Goal: Task Accomplishment & Management: Complete application form

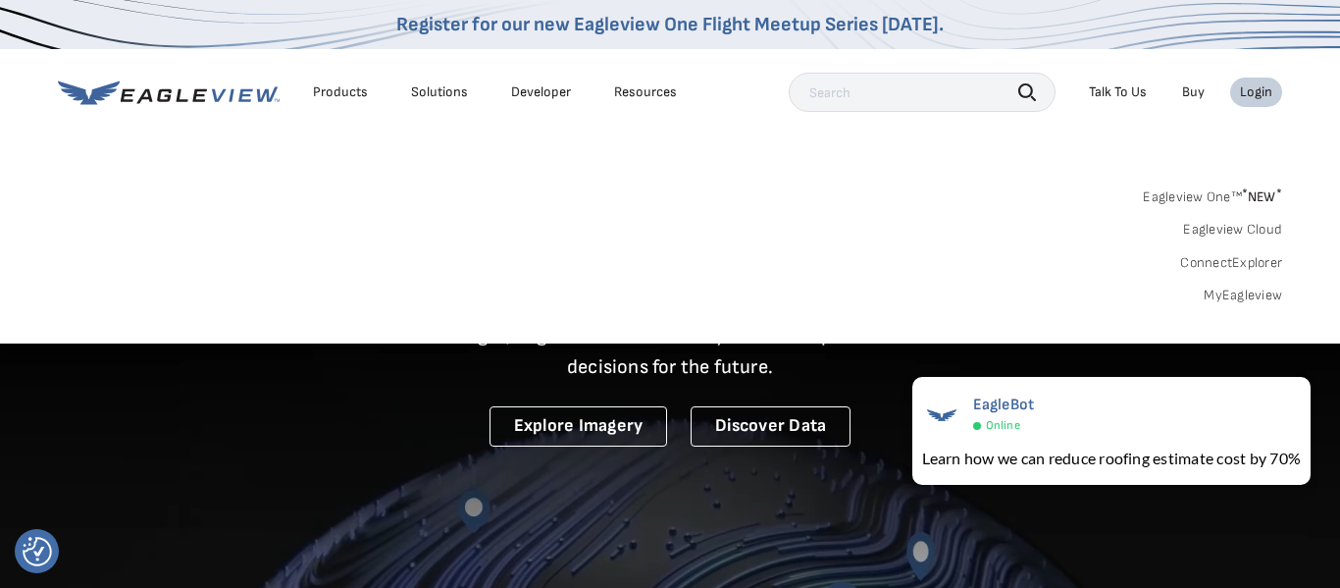
click at [1243, 295] on link "MyEagleview" at bounding box center [1243, 295] width 78 height 18
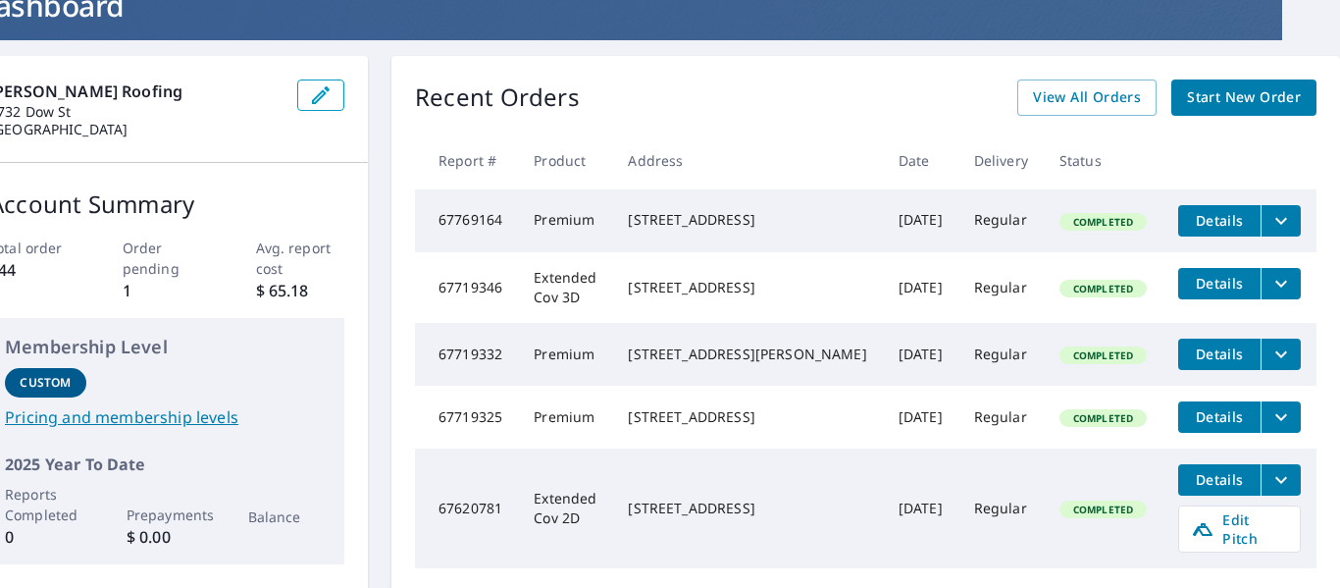
scroll to position [141, 13]
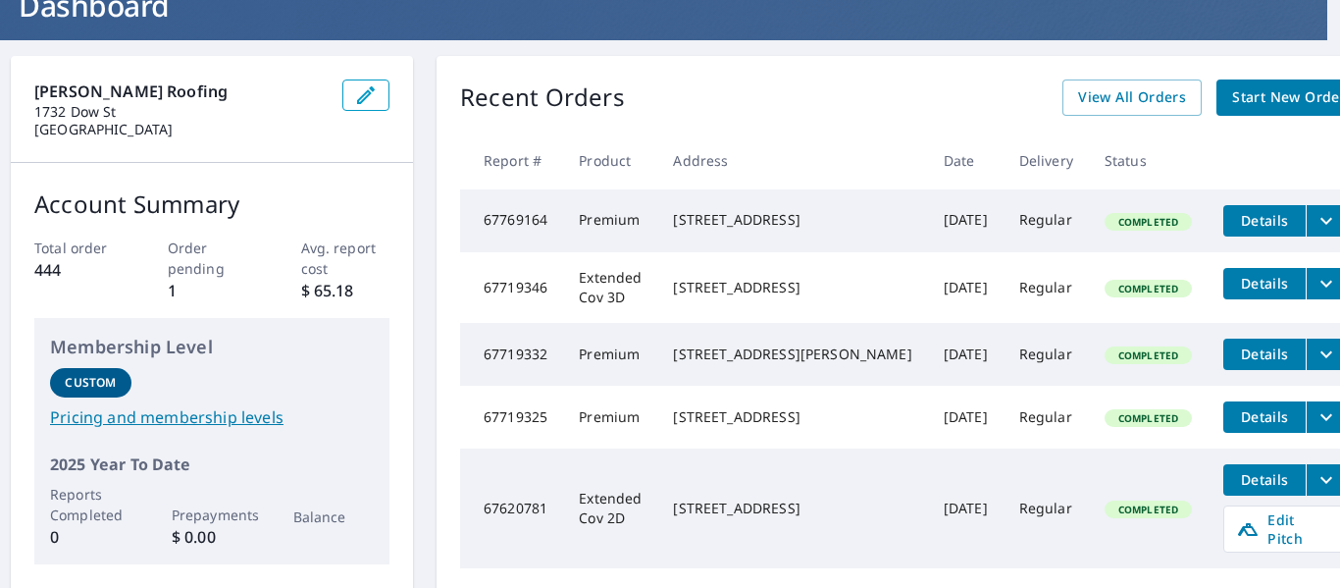
click at [1232, 97] on span "Start New Order" at bounding box center [1289, 97] width 114 height 25
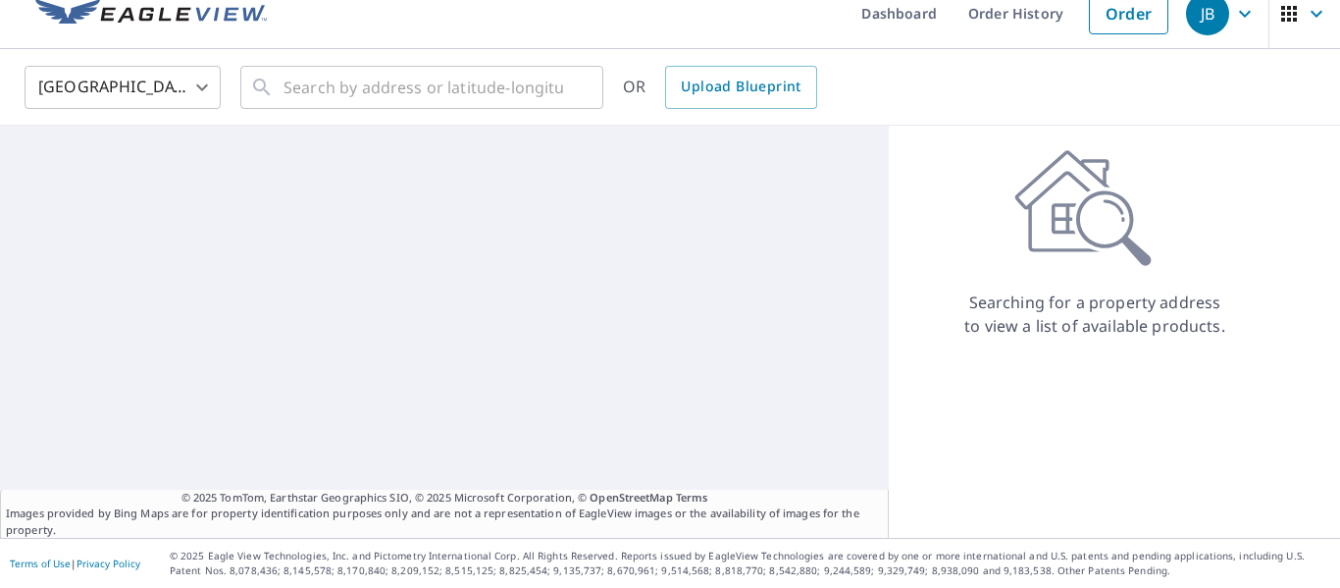
scroll to position [23, 0]
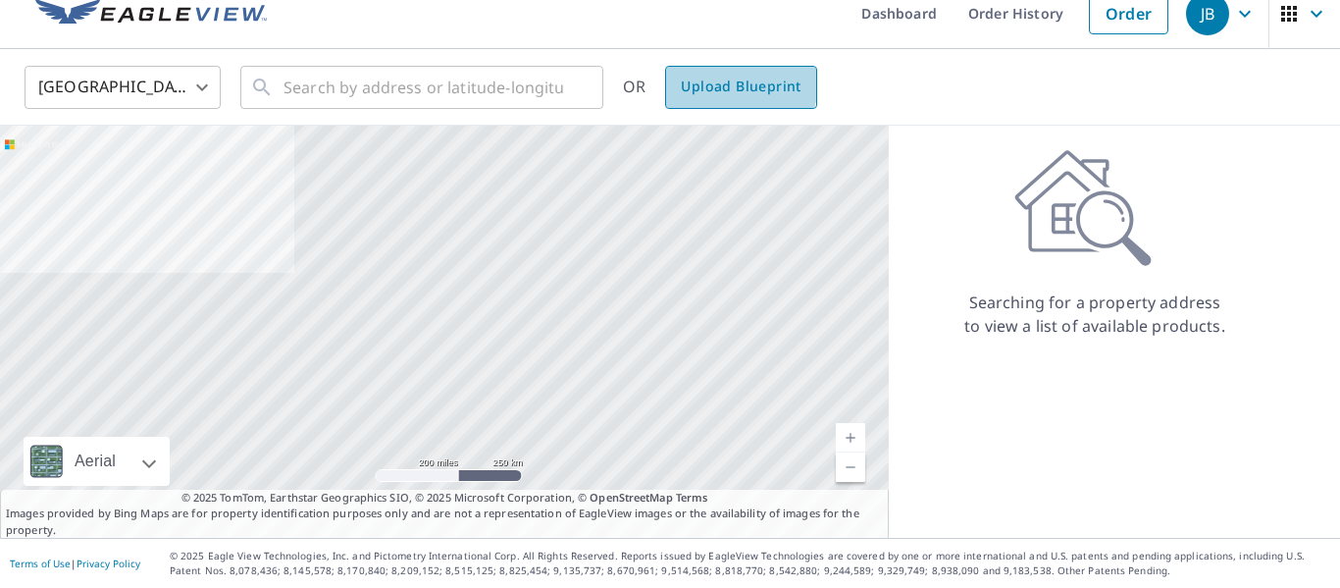
click at [735, 82] on span "Upload Blueprint" at bounding box center [741, 87] width 120 height 25
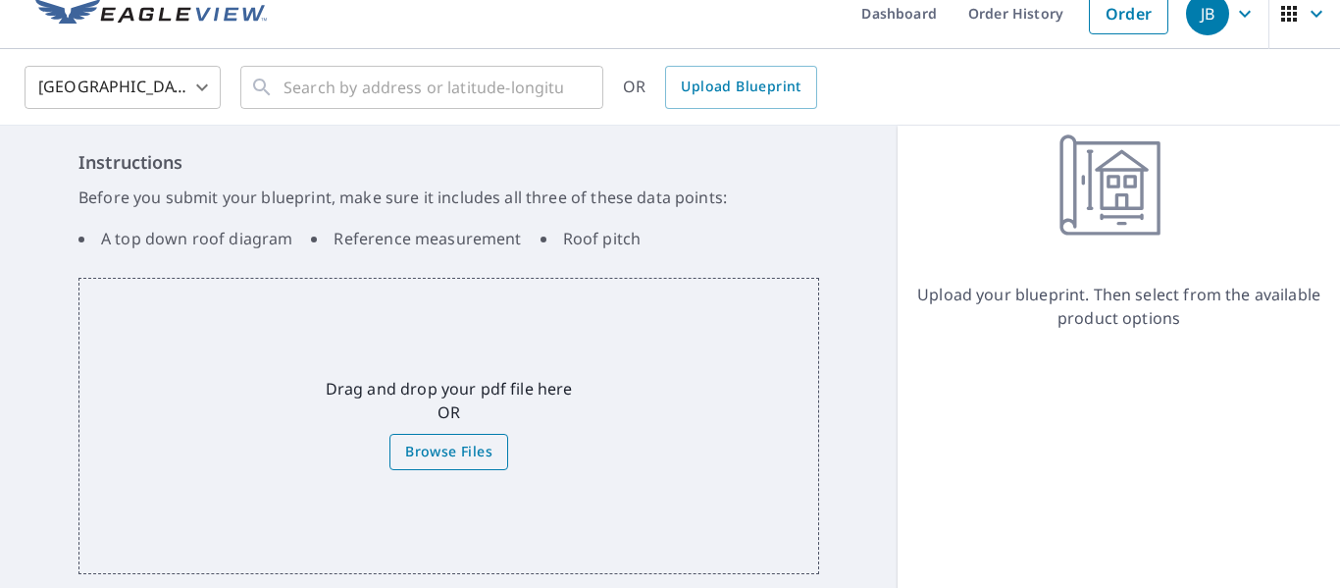
click at [416, 462] on span "Browse Files" at bounding box center [448, 452] width 87 height 25
click at [0, 0] on input "Browse Files" at bounding box center [0, 0] width 0 height 0
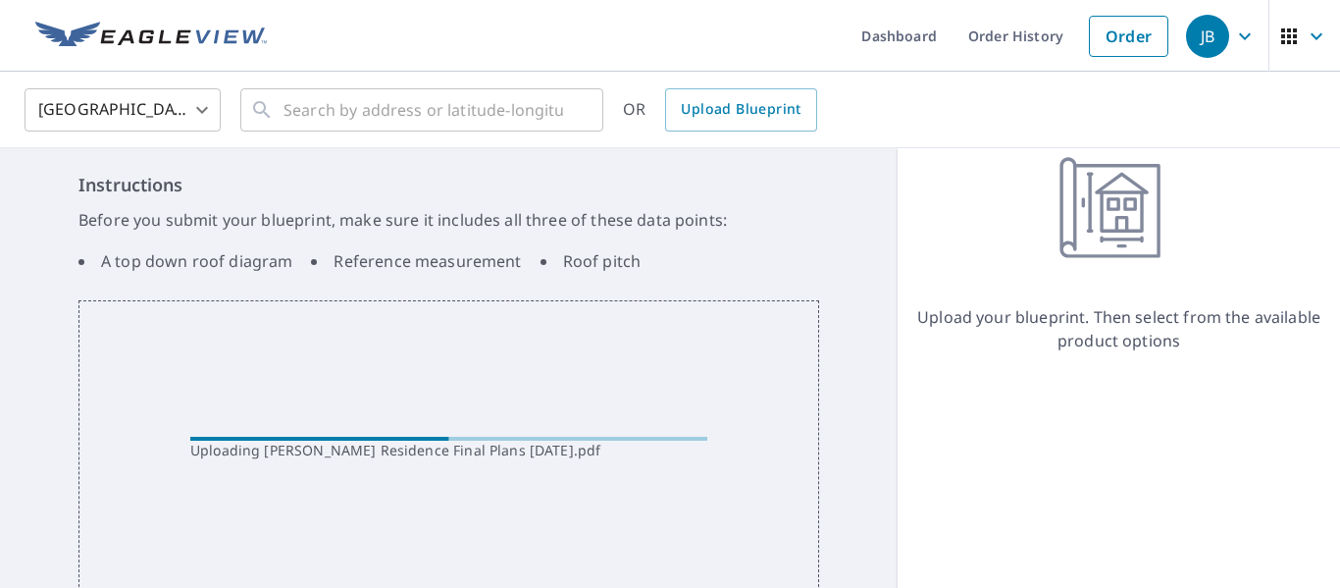
scroll to position [82, 0]
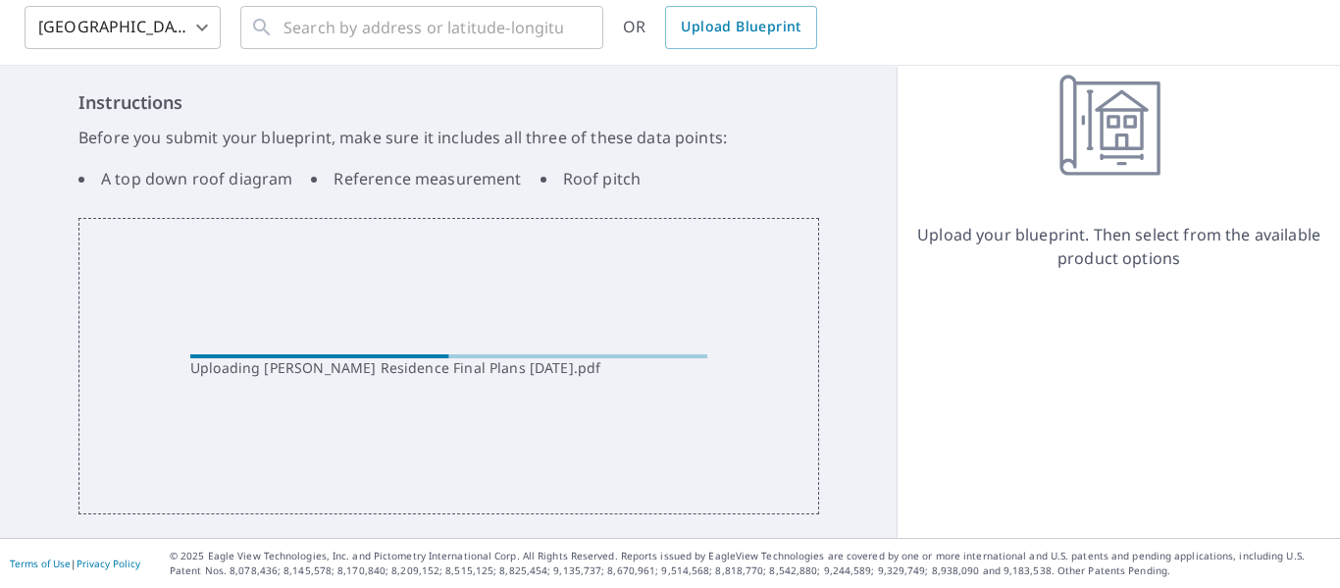
click at [521, 337] on div "Uploading Edmonds Residence Final Plans 10-7-2025.pdf" at bounding box center [448, 366] width 739 height 98
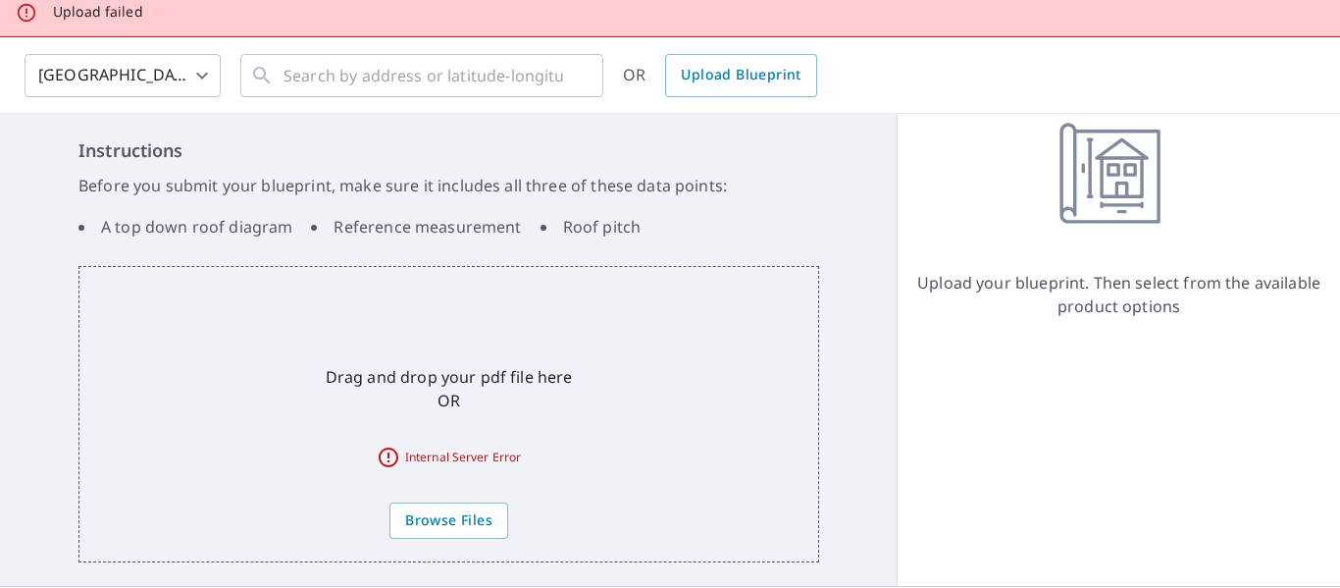
scroll to position [130, 0]
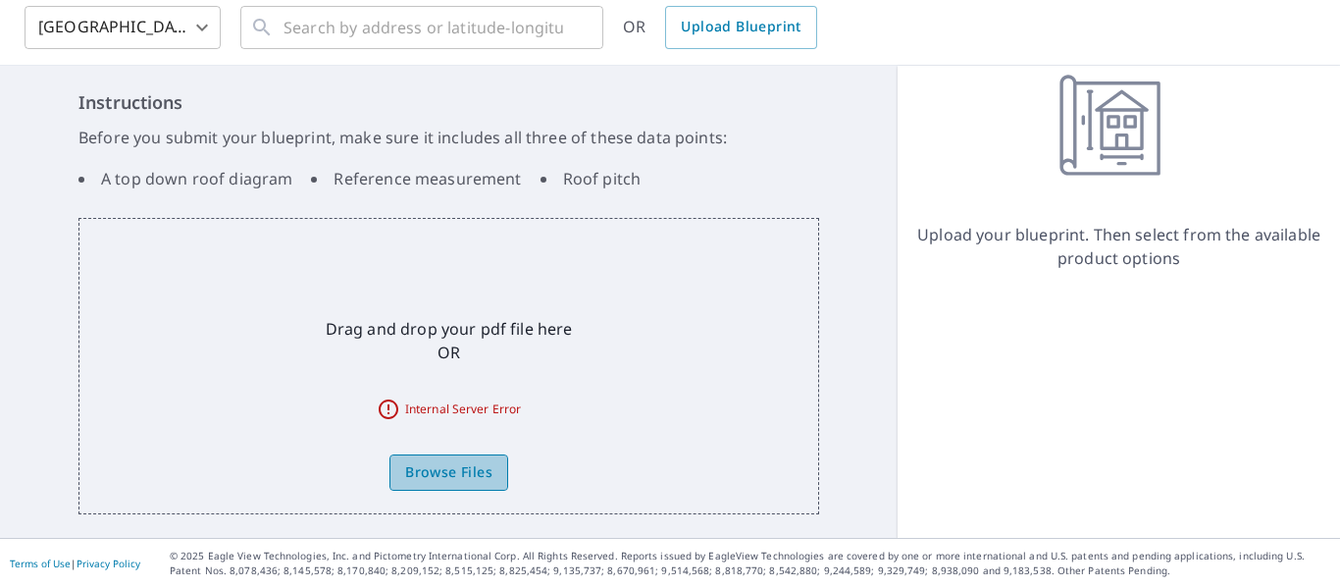
click at [421, 466] on span "Browse Files" at bounding box center [448, 472] width 87 height 25
click at [0, 0] on input "Browse Files" at bounding box center [0, 0] width 0 height 0
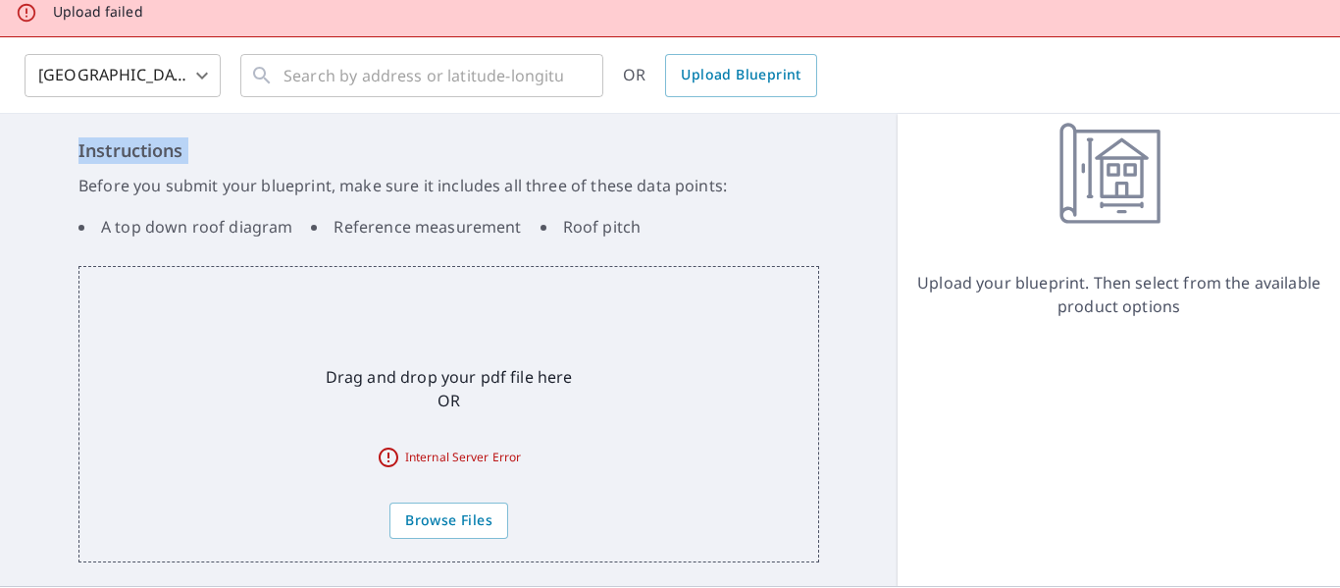
click at [644, 137] on h6 "Instructions" at bounding box center [448, 150] width 741 height 26
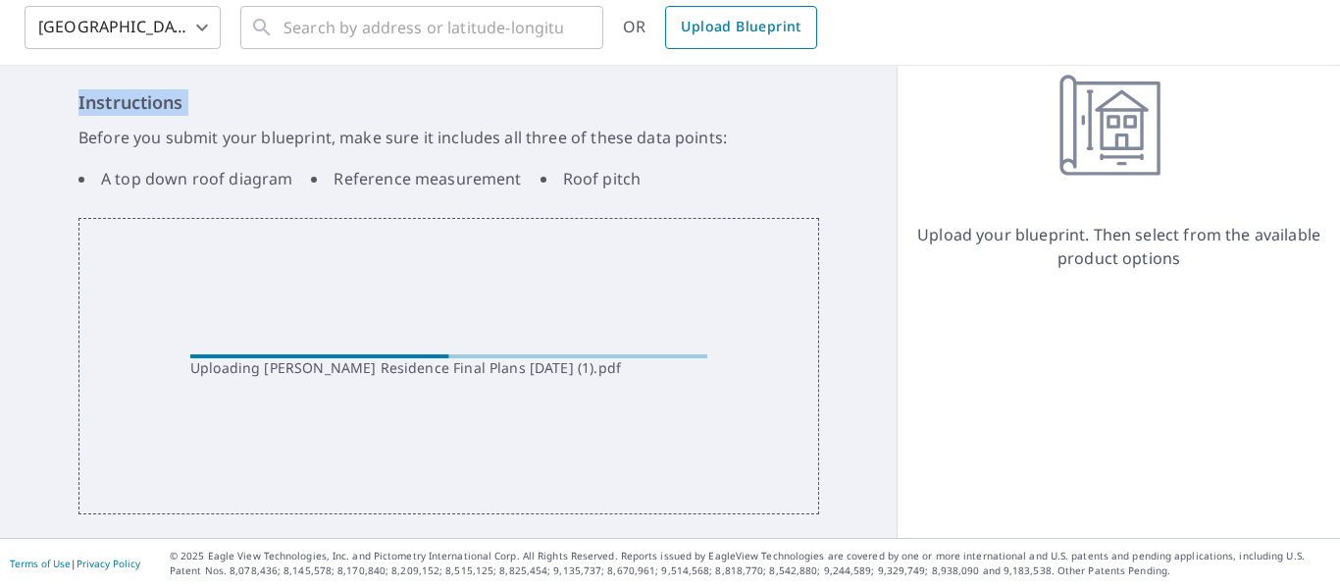
click at [748, 21] on span "Upload Blueprint" at bounding box center [741, 27] width 120 height 25
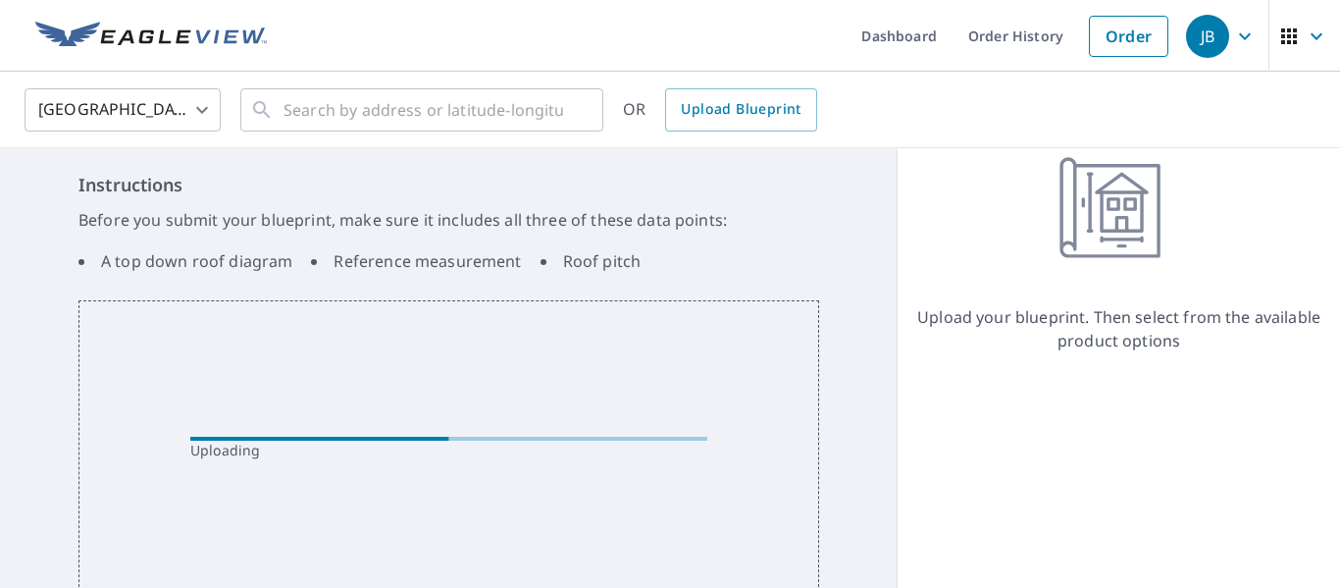
scroll to position [82, 0]
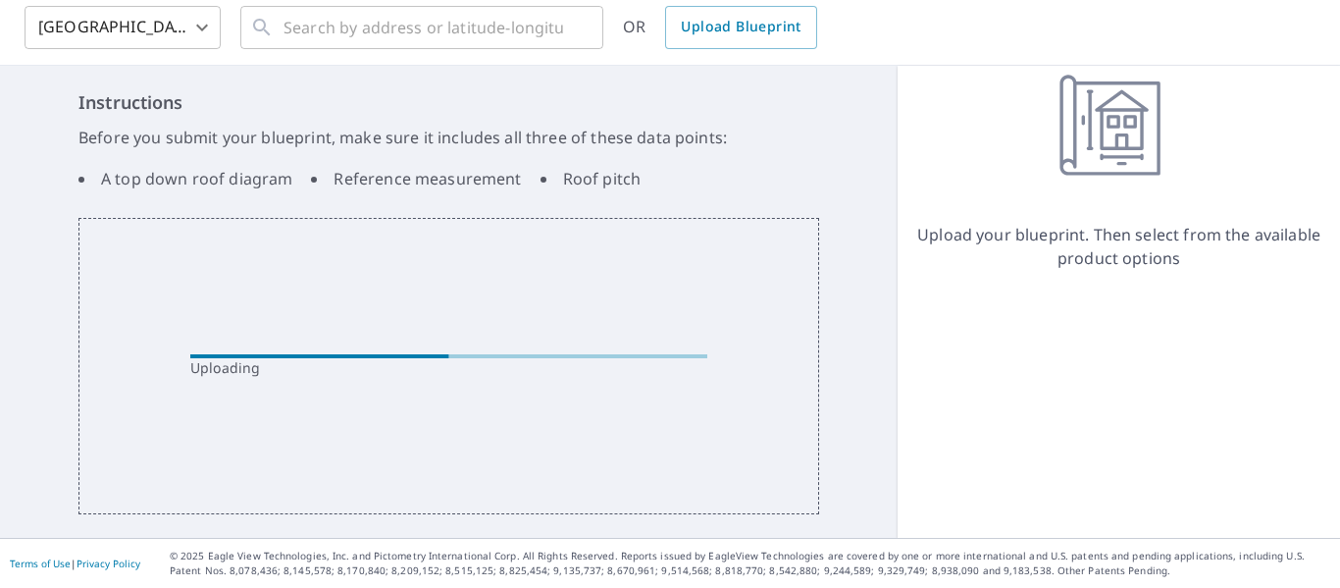
click at [456, 443] on div "Uploading" at bounding box center [448, 366] width 741 height 296
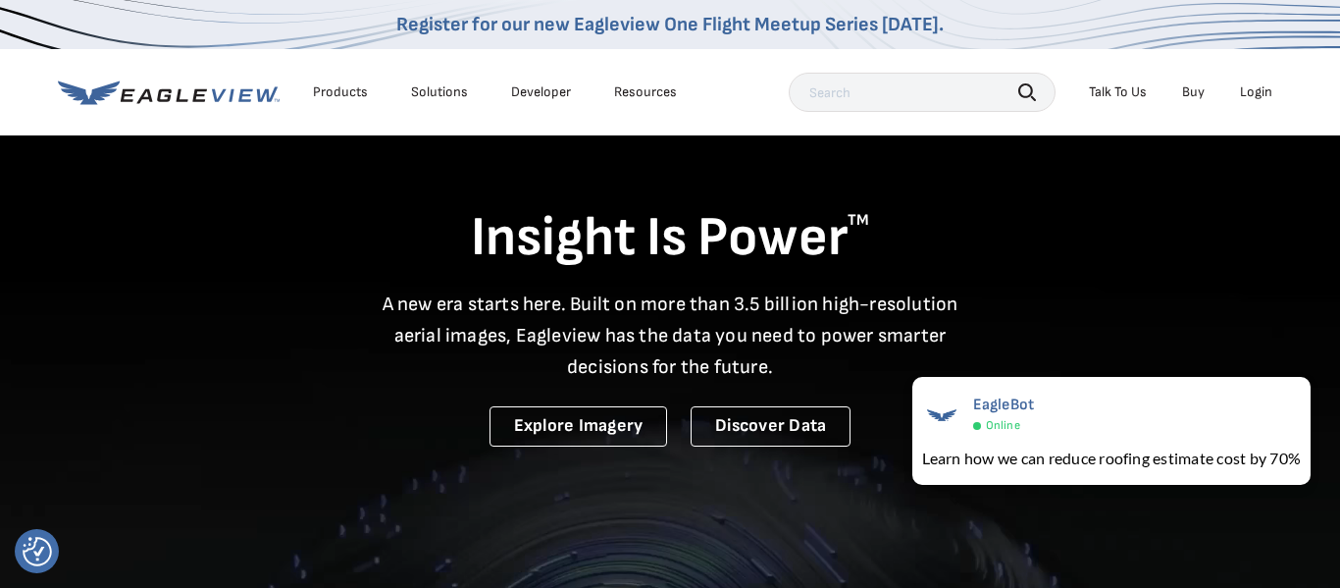
click at [1247, 90] on div "Login" at bounding box center [1256, 92] width 32 height 18
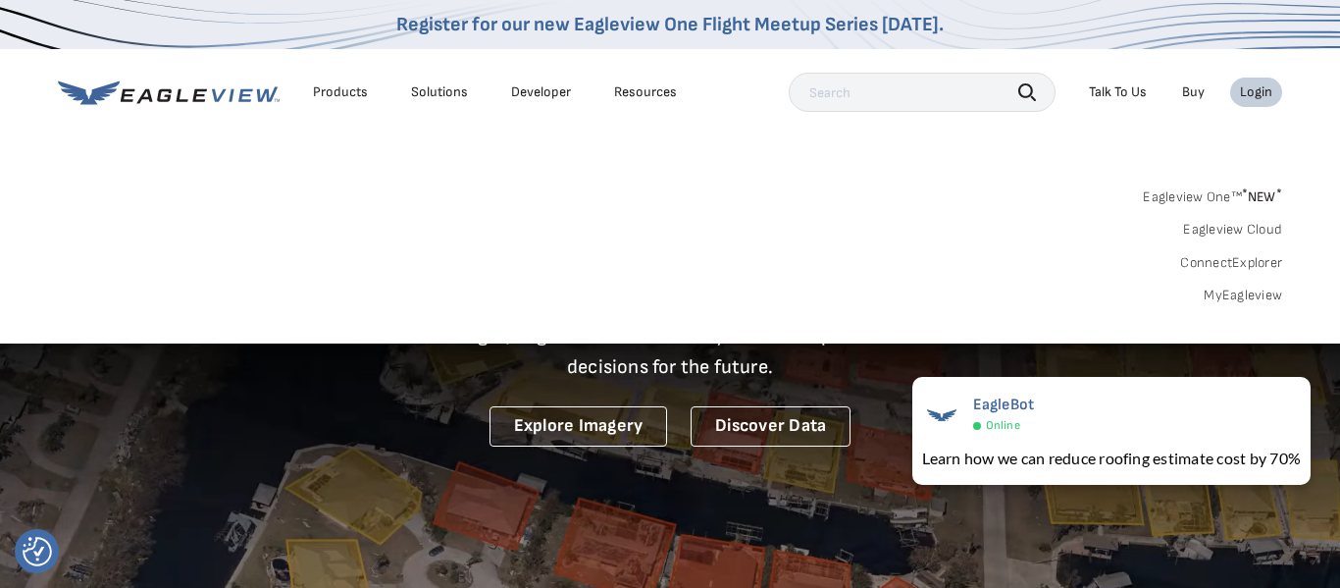
click at [1234, 297] on link "MyEagleview" at bounding box center [1243, 295] width 78 height 18
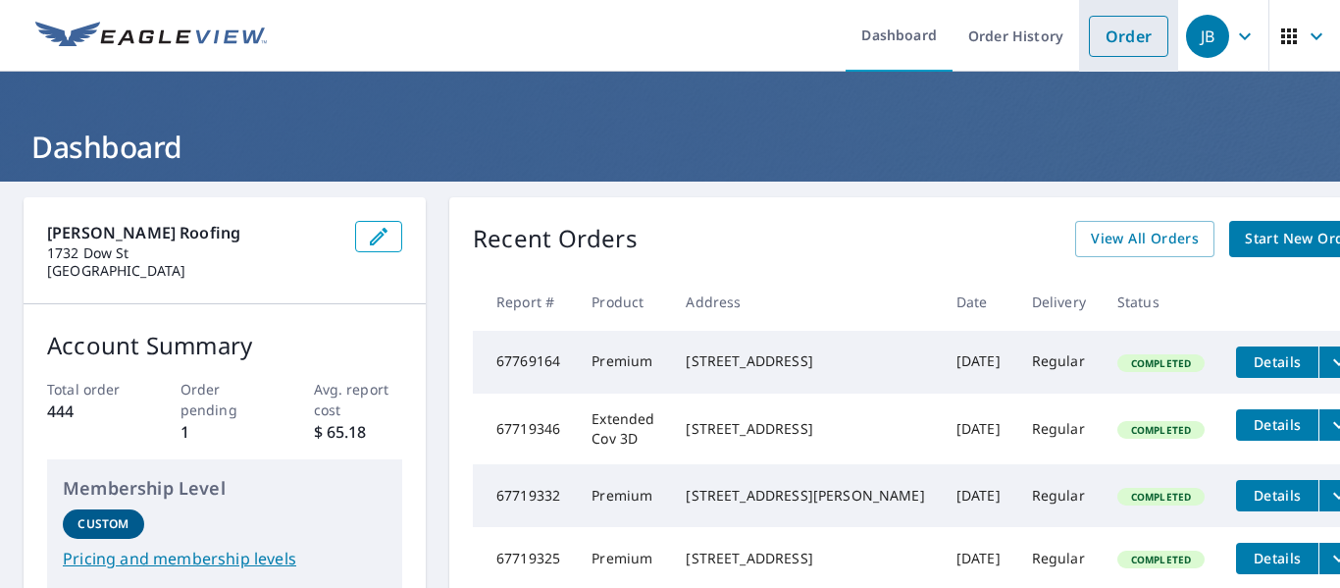
click at [1106, 26] on link "Order" at bounding box center [1128, 36] width 79 height 41
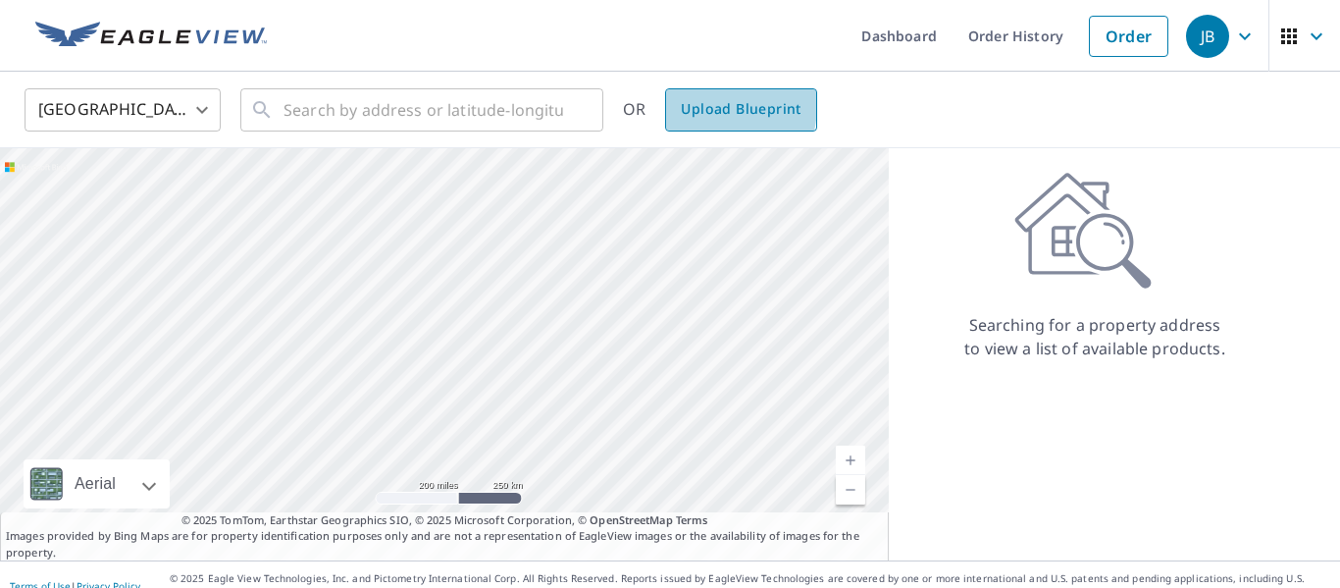
click at [688, 103] on span "Upload Blueprint" at bounding box center [741, 109] width 120 height 25
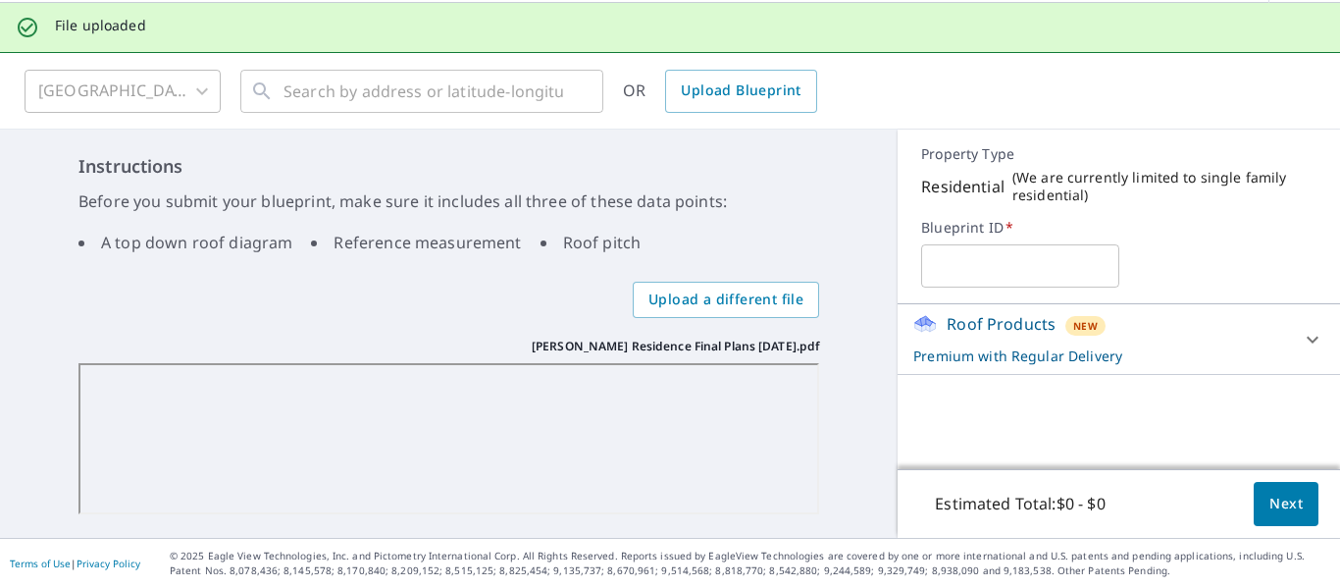
scroll to position [69, 0]
click at [1012, 254] on input "text" at bounding box center [1019, 265] width 197 height 55
type input "E"
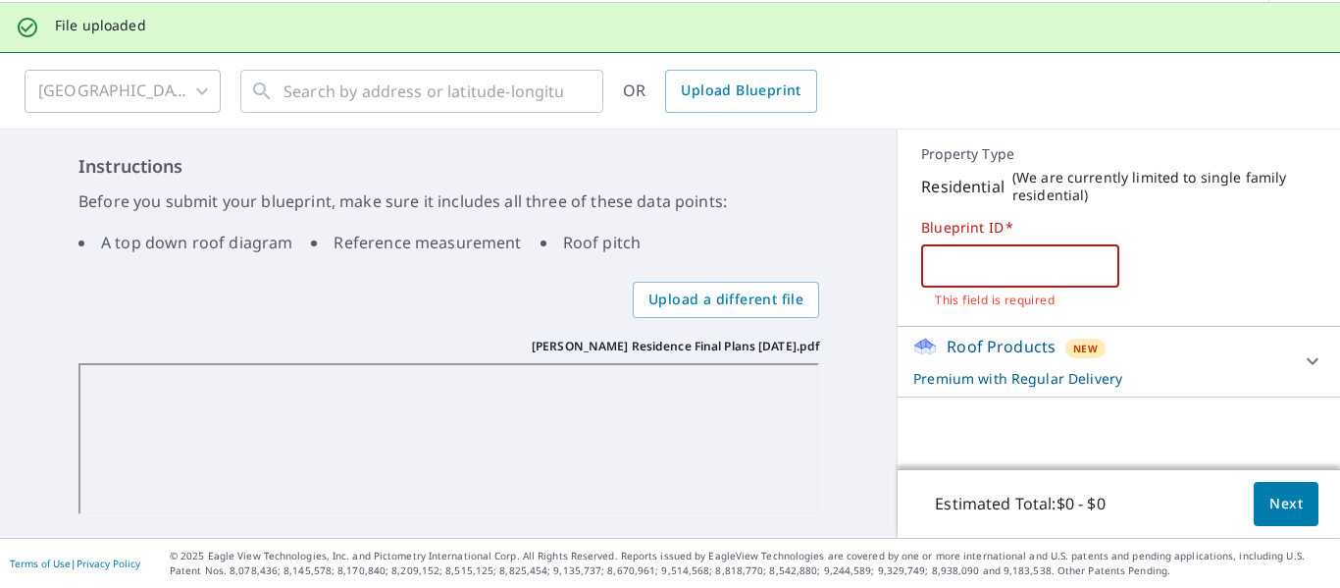
click at [1049, 267] on input "text" at bounding box center [1019, 265] width 197 height 55
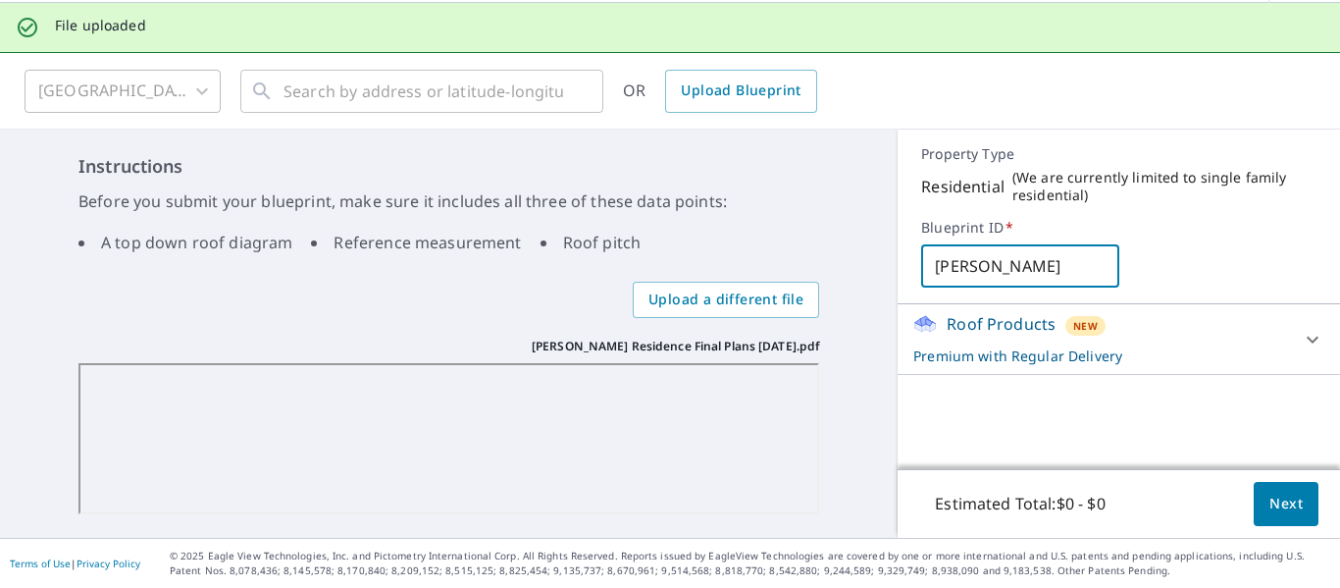
type input "Kennedy-Edmonds"
click at [1306, 340] on icon at bounding box center [1313, 340] width 24 height 24
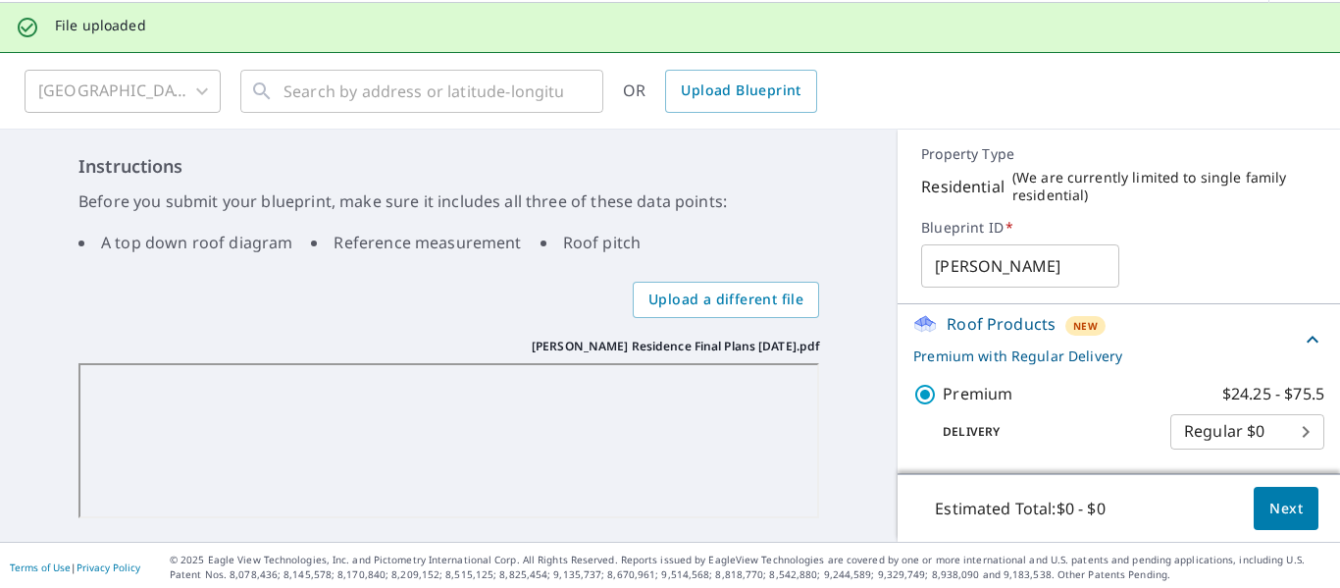
scroll to position [73, 0]
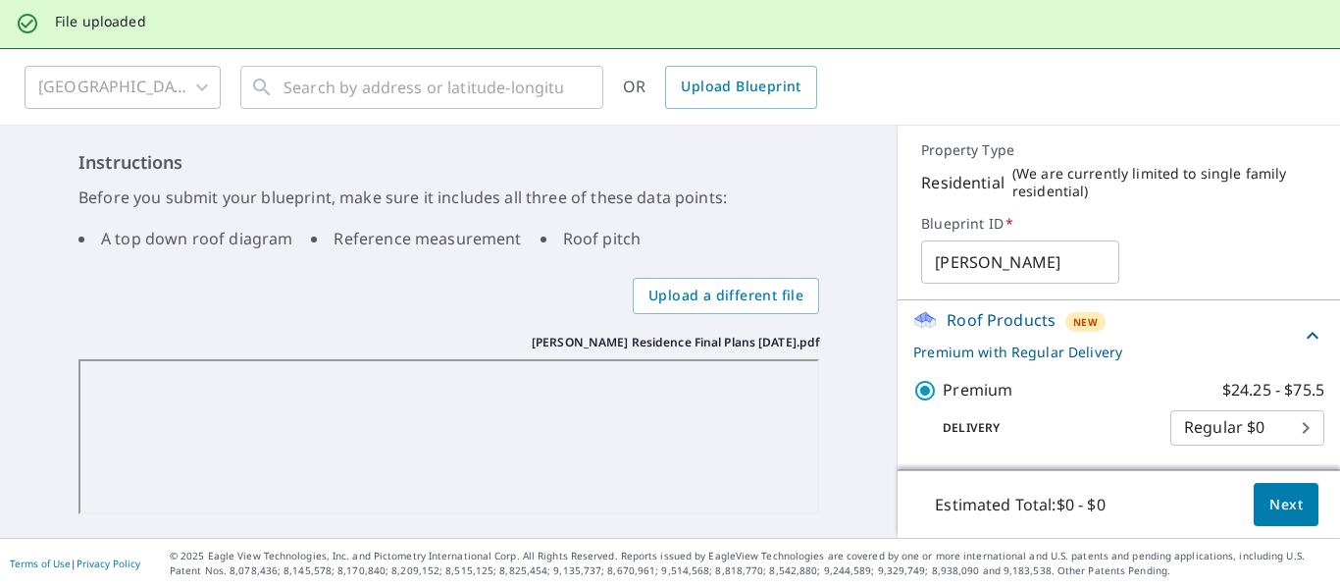
click at [1265, 496] on button "Next" at bounding box center [1286, 505] width 65 height 44
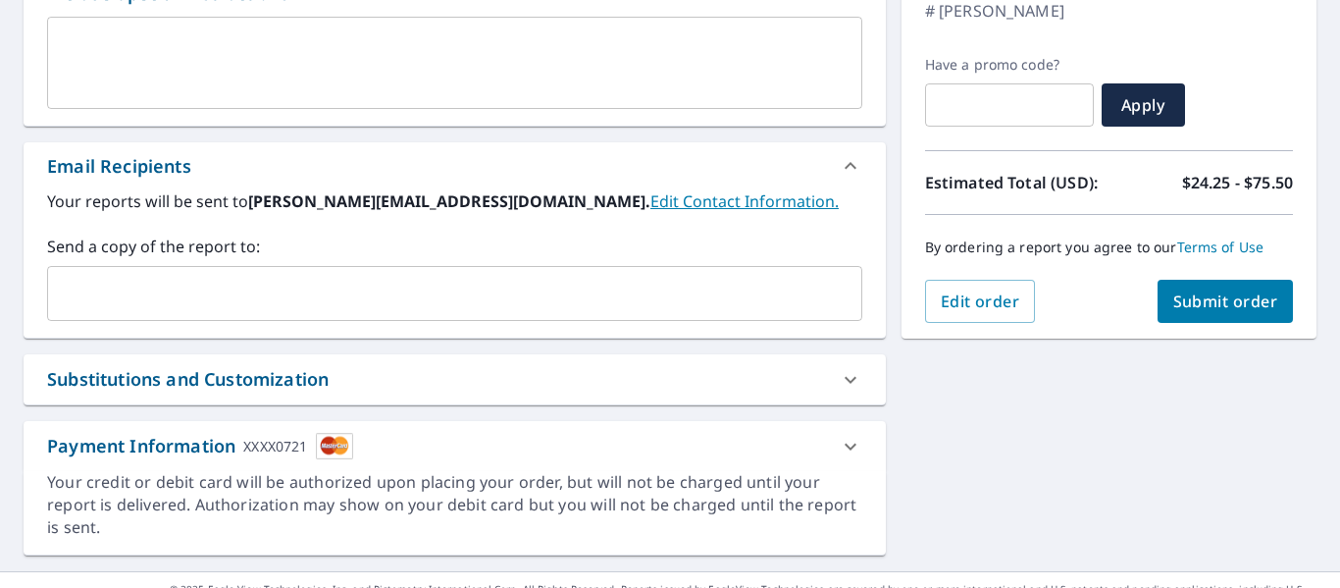
scroll to position [375, 0]
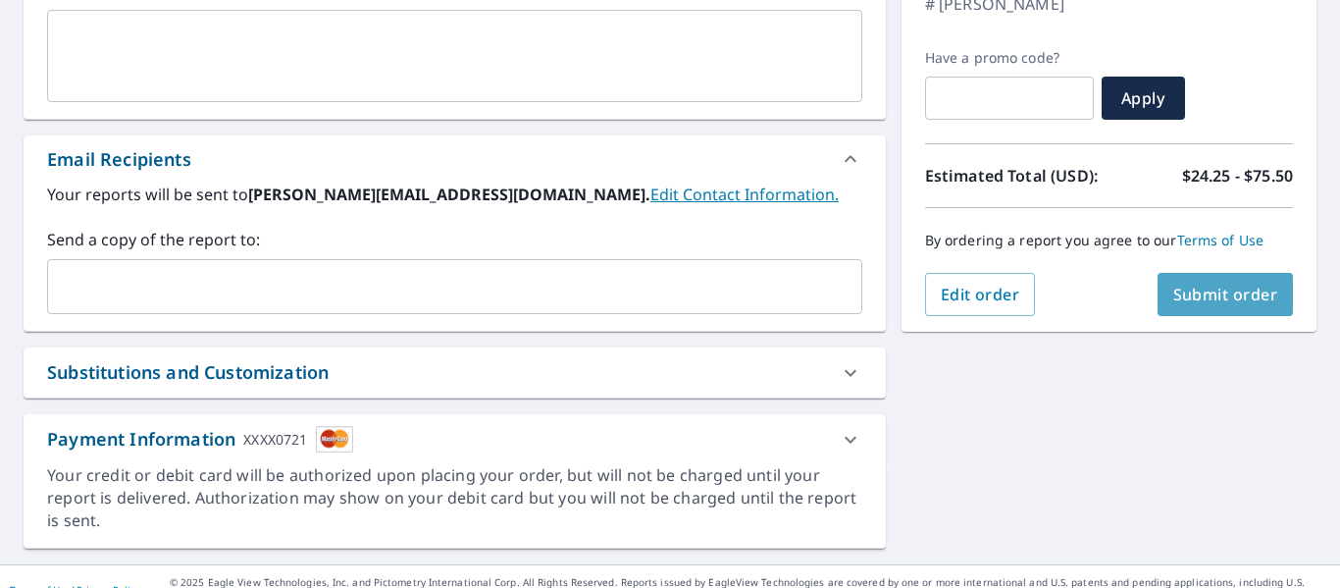
click at [1189, 295] on span "Submit order" at bounding box center [1225, 295] width 105 height 22
checkbox input "true"
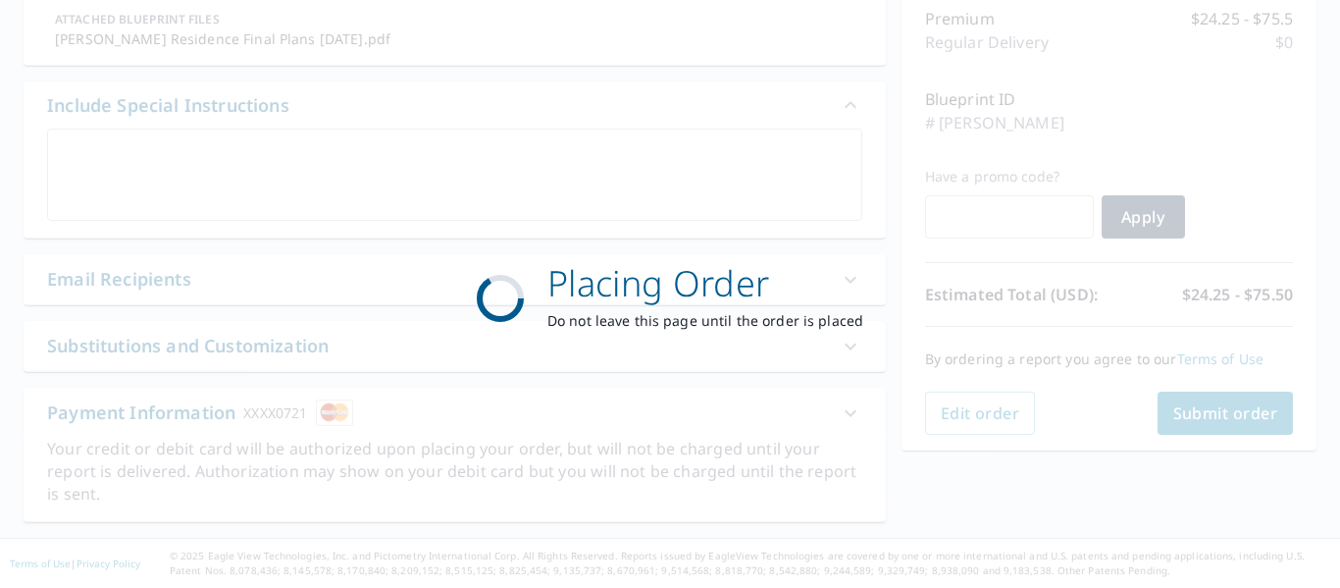
scroll to position [256, 0]
